Goal: Information Seeking & Learning: Understand process/instructions

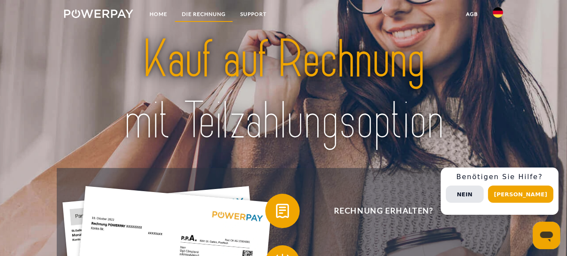
click at [201, 15] on link "DIE RECHNUNG" at bounding box center [204, 13] width 58 height 15
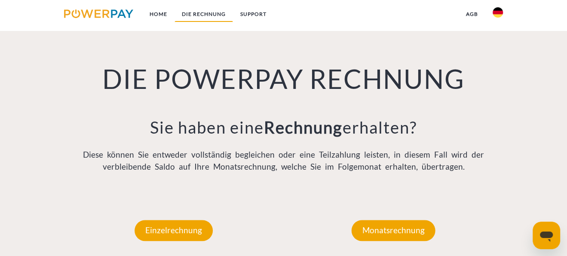
scroll to position [570, 0]
click at [498, 12] on img at bounding box center [498, 12] width 10 height 10
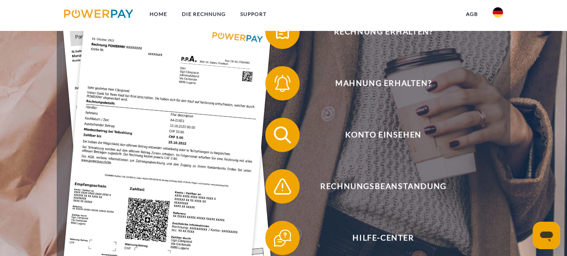
scroll to position [163, 0]
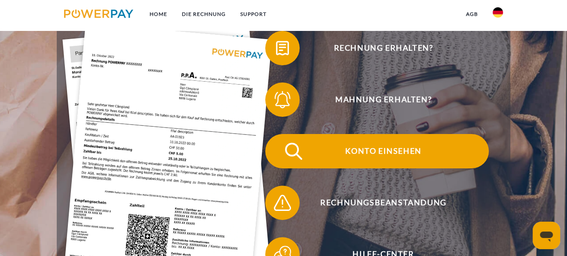
click at [378, 153] on span "Konto einsehen" at bounding box center [383, 151] width 211 height 34
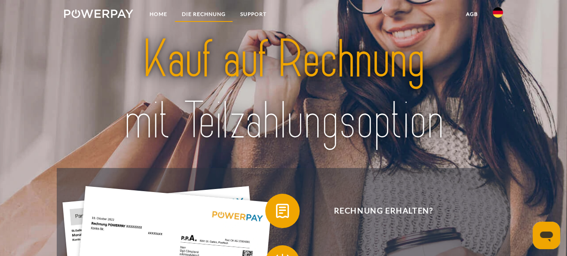
click at [208, 15] on link "DIE RECHNUNG" at bounding box center [204, 13] width 58 height 15
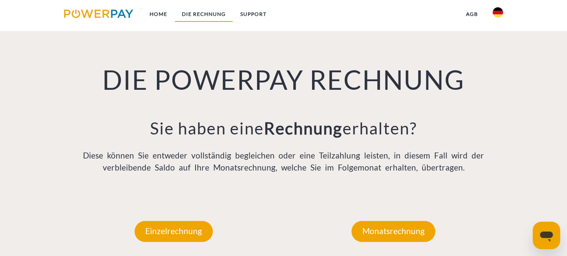
scroll to position [570, 0]
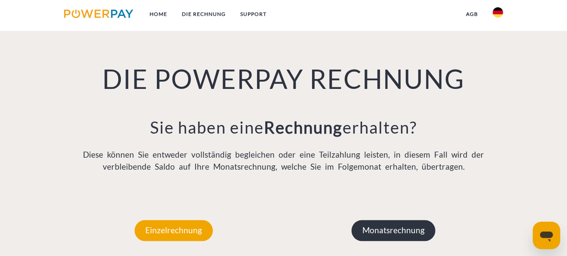
click at [389, 235] on p "Monatsrechnung" at bounding box center [394, 230] width 84 height 21
click at [396, 229] on p "Monatsrechnung" at bounding box center [394, 230] width 84 height 21
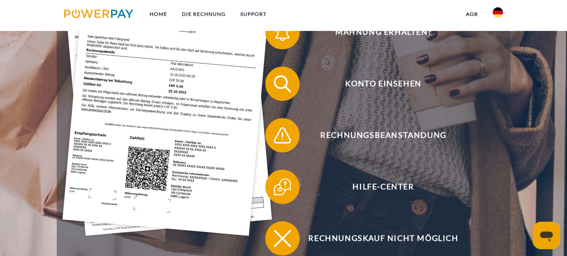
scroll to position [232, 0]
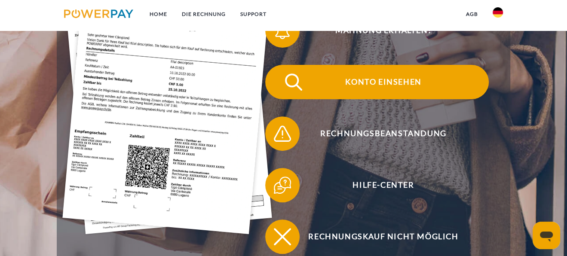
click at [385, 85] on span "Konto einsehen" at bounding box center [383, 82] width 211 height 34
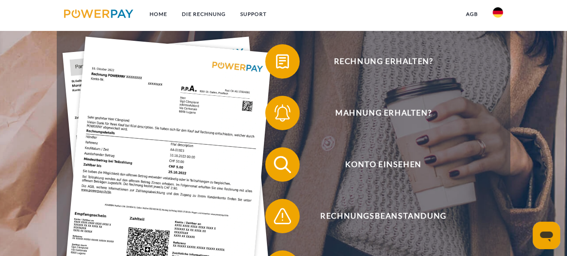
scroll to position [154, 0]
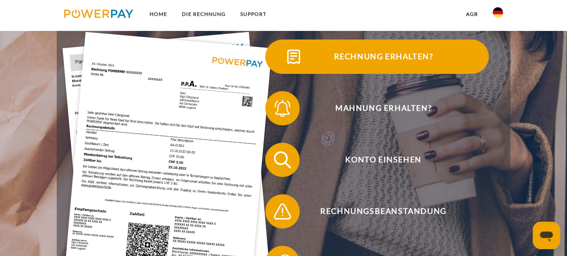
click at [387, 60] on span "Rechnung erhalten?" at bounding box center [383, 57] width 211 height 34
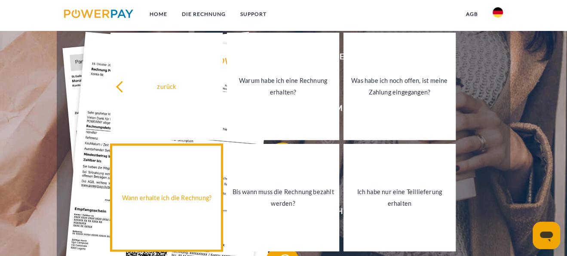
click at [181, 199] on div "Wann erhalte ich die Rechnung?" at bounding box center [167, 198] width 102 height 12
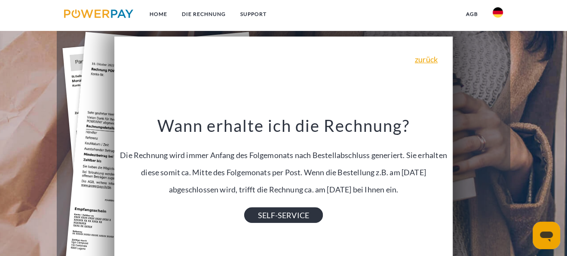
click at [281, 218] on link "SELF-SERVICE" at bounding box center [283, 215] width 79 height 15
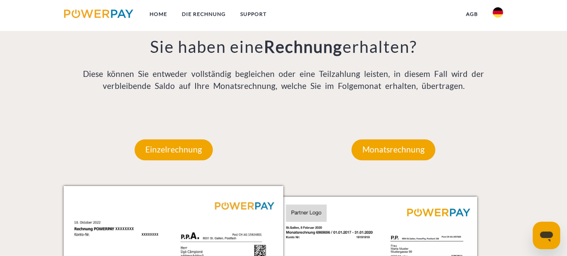
scroll to position [641, 0]
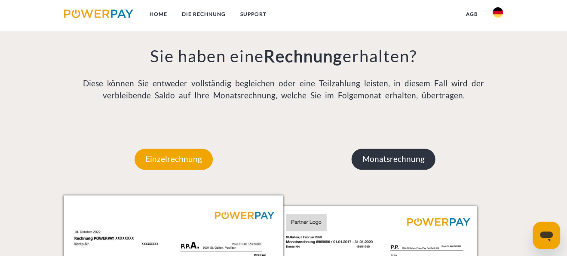
click at [395, 162] on p "Monatsrechnung" at bounding box center [394, 159] width 84 height 21
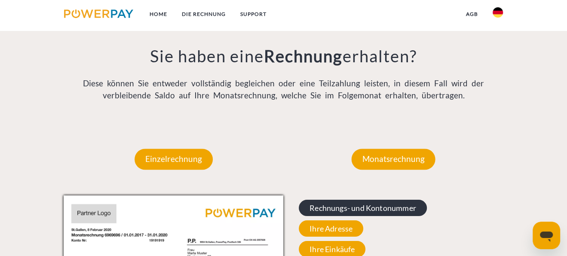
click at [385, 209] on span "Rechnungs- und Kontonummer" at bounding box center [363, 208] width 128 height 16
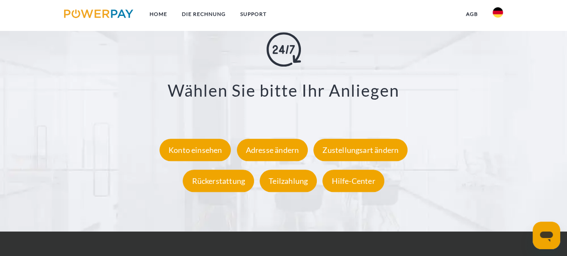
scroll to position [1454, 0]
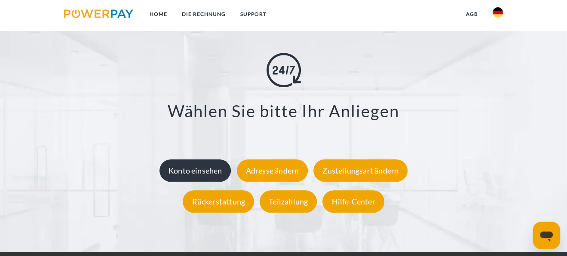
click at [187, 178] on div "Konto einsehen" at bounding box center [196, 171] width 72 height 22
